Goal: Find specific page/section: Find specific page/section

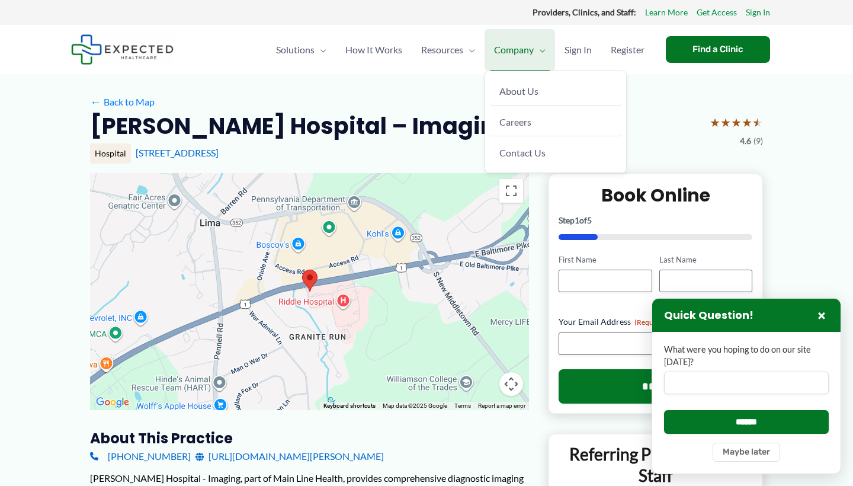
scroll to position [1, 0]
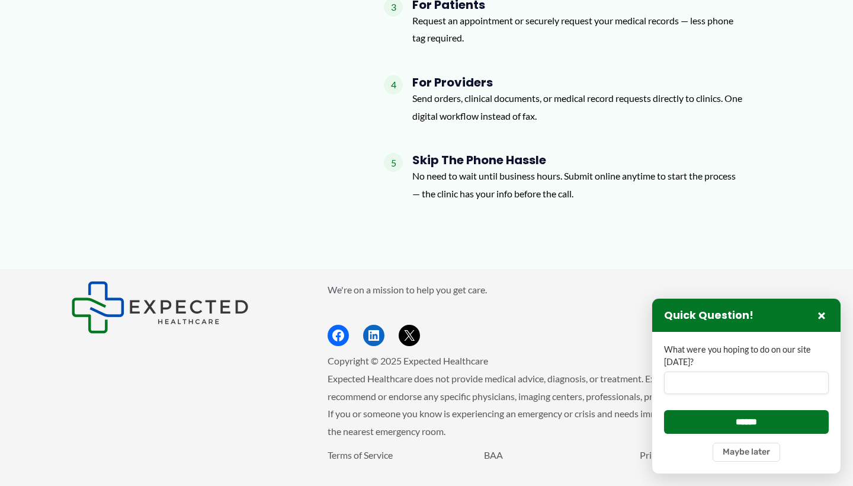
scroll to position [1470, 0]
